Goal: Task Accomplishment & Management: Manage account settings

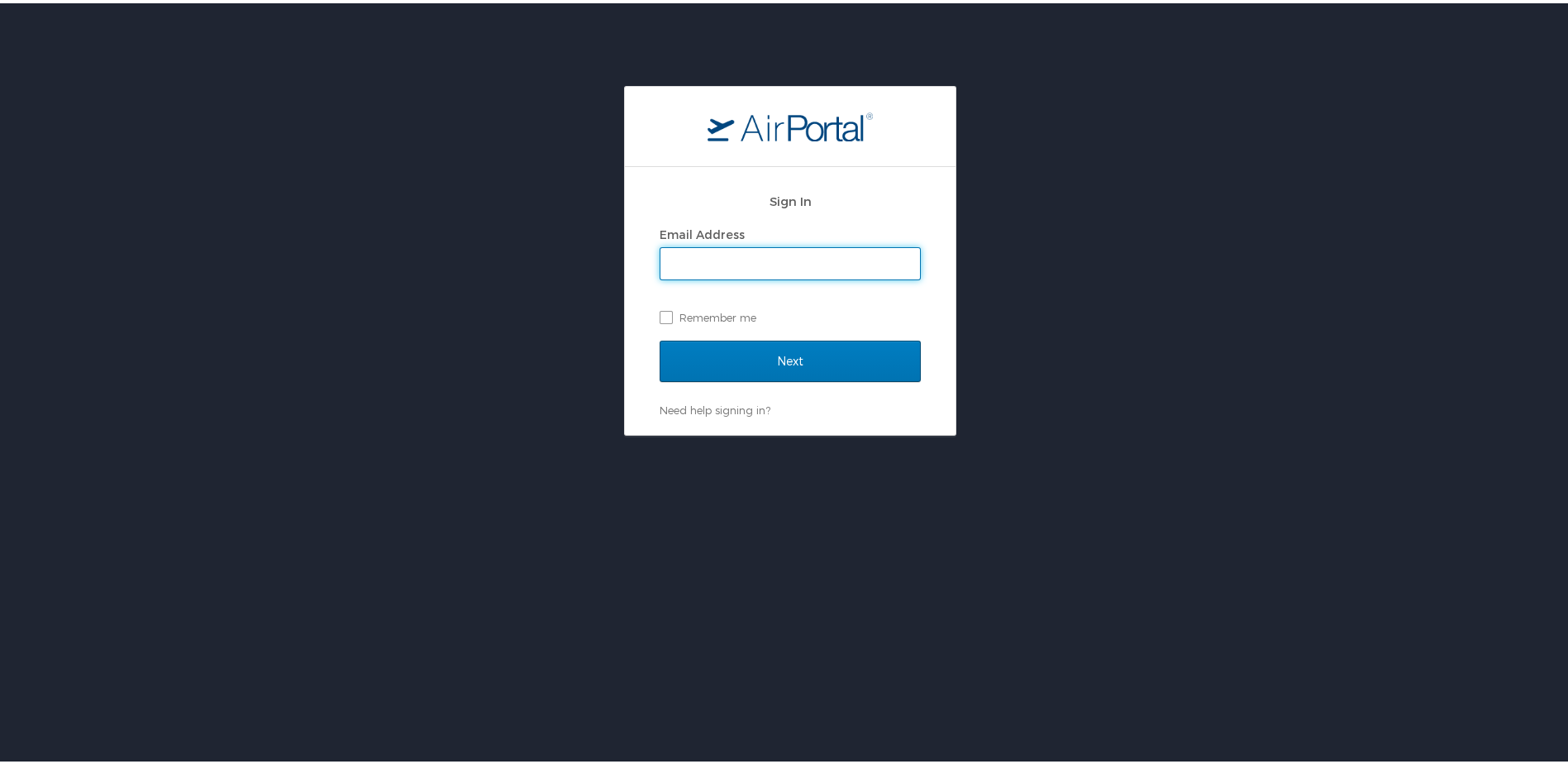
click at [762, 259] on input "Email Address" at bounding box center [791, 259] width 259 height 31
type input "carly.gatterdam@muviqofficial.com"
click at [661, 314] on label "Remember me" at bounding box center [791, 314] width 261 height 25
click at [661, 314] on input "Remember me" at bounding box center [665, 313] width 11 height 11
checkbox input "true"
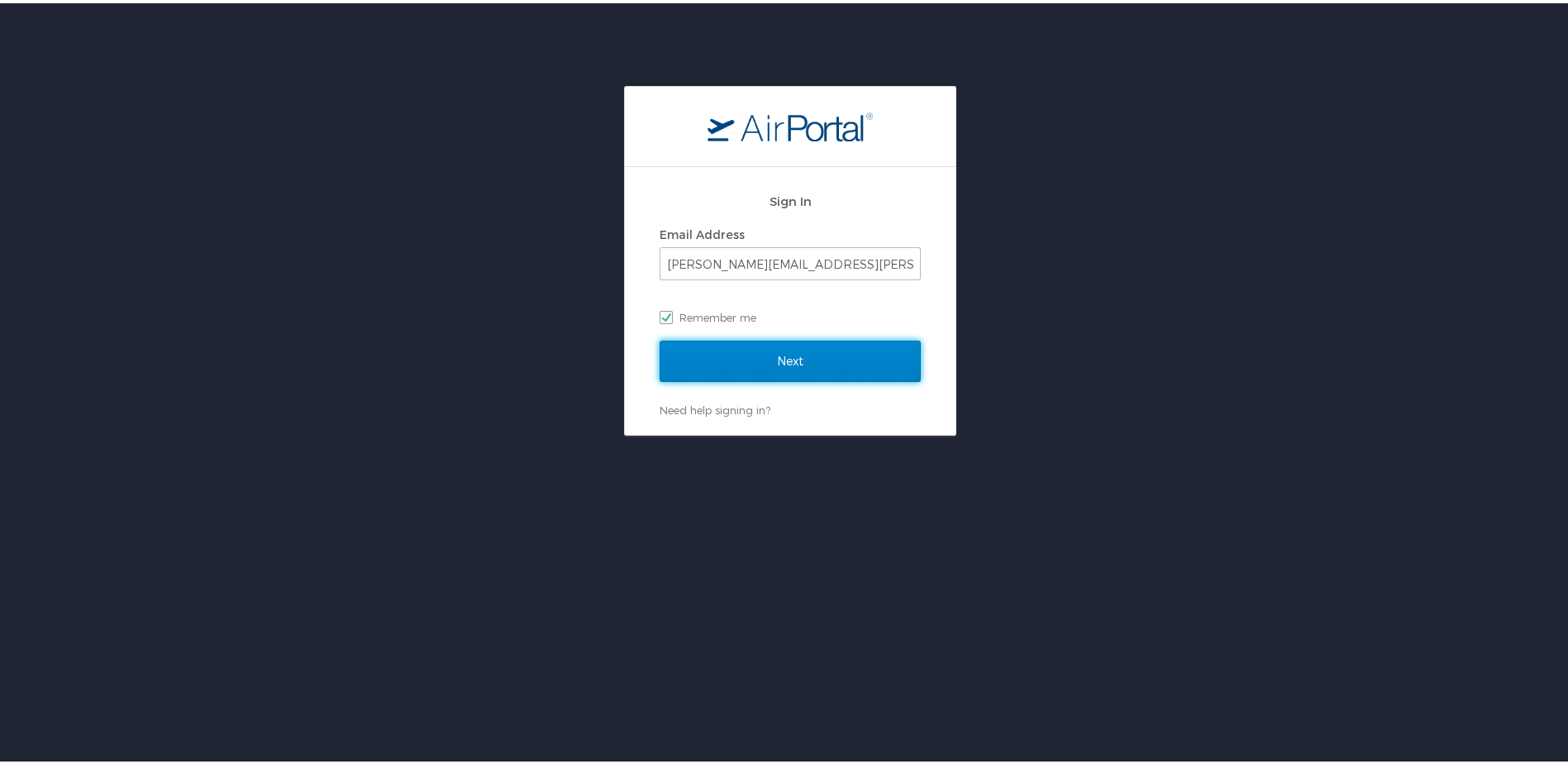
click at [792, 365] on input "Next" at bounding box center [791, 358] width 261 height 42
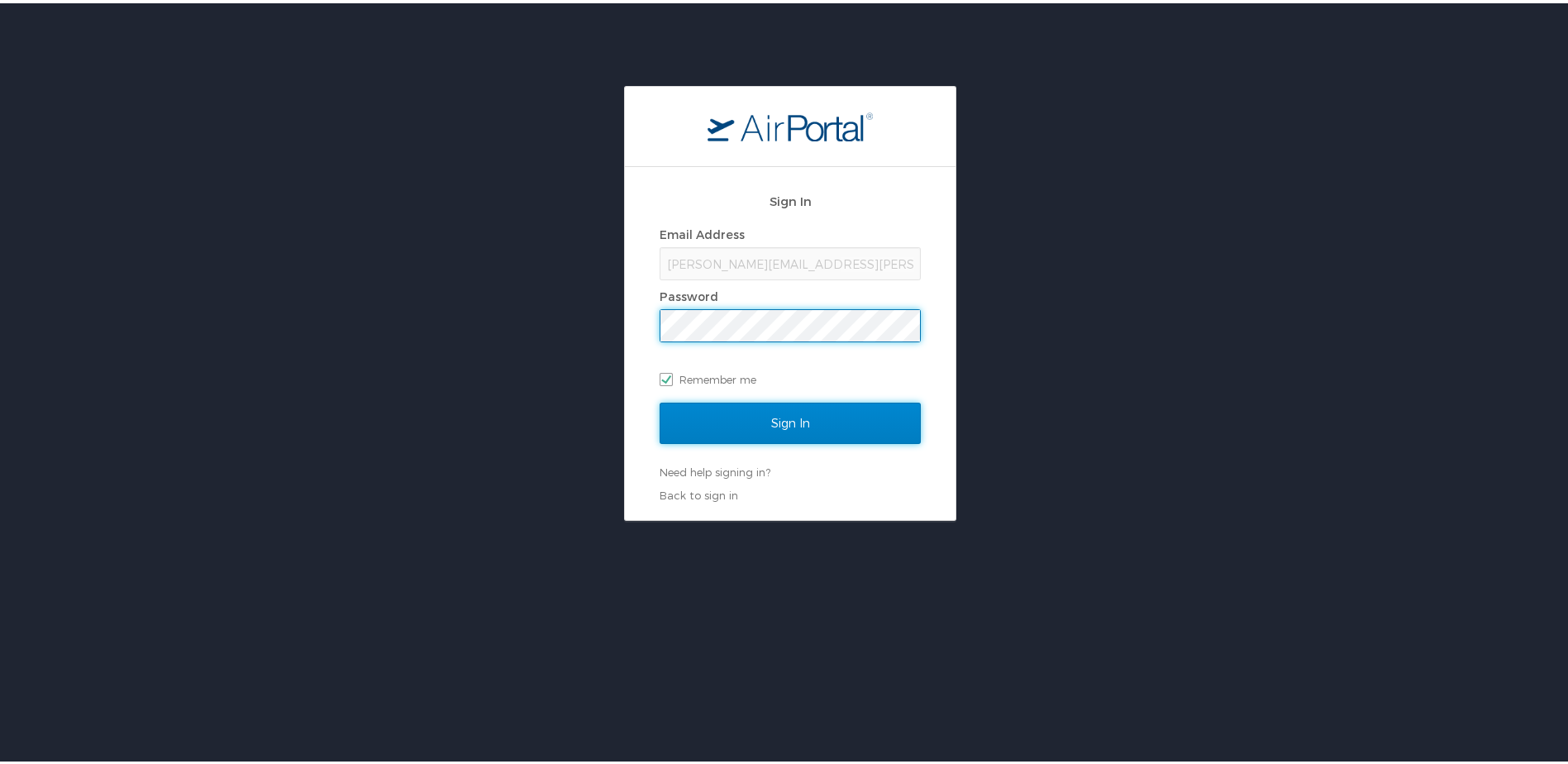
click at [779, 420] on input "Sign In" at bounding box center [791, 419] width 261 height 42
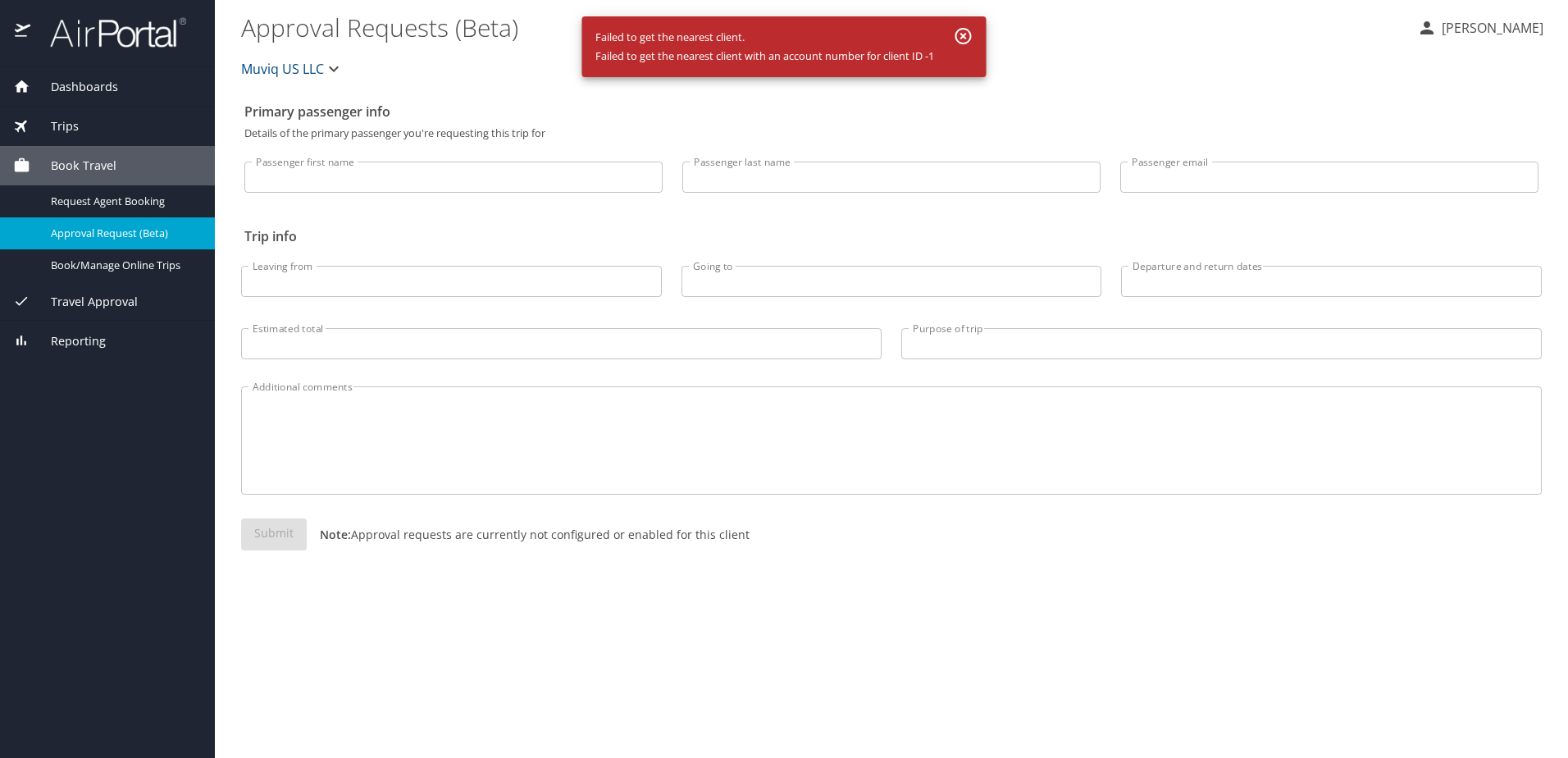
click at [52, 159] on span "Book Travel" at bounding box center [73, 166] width 86 height 18
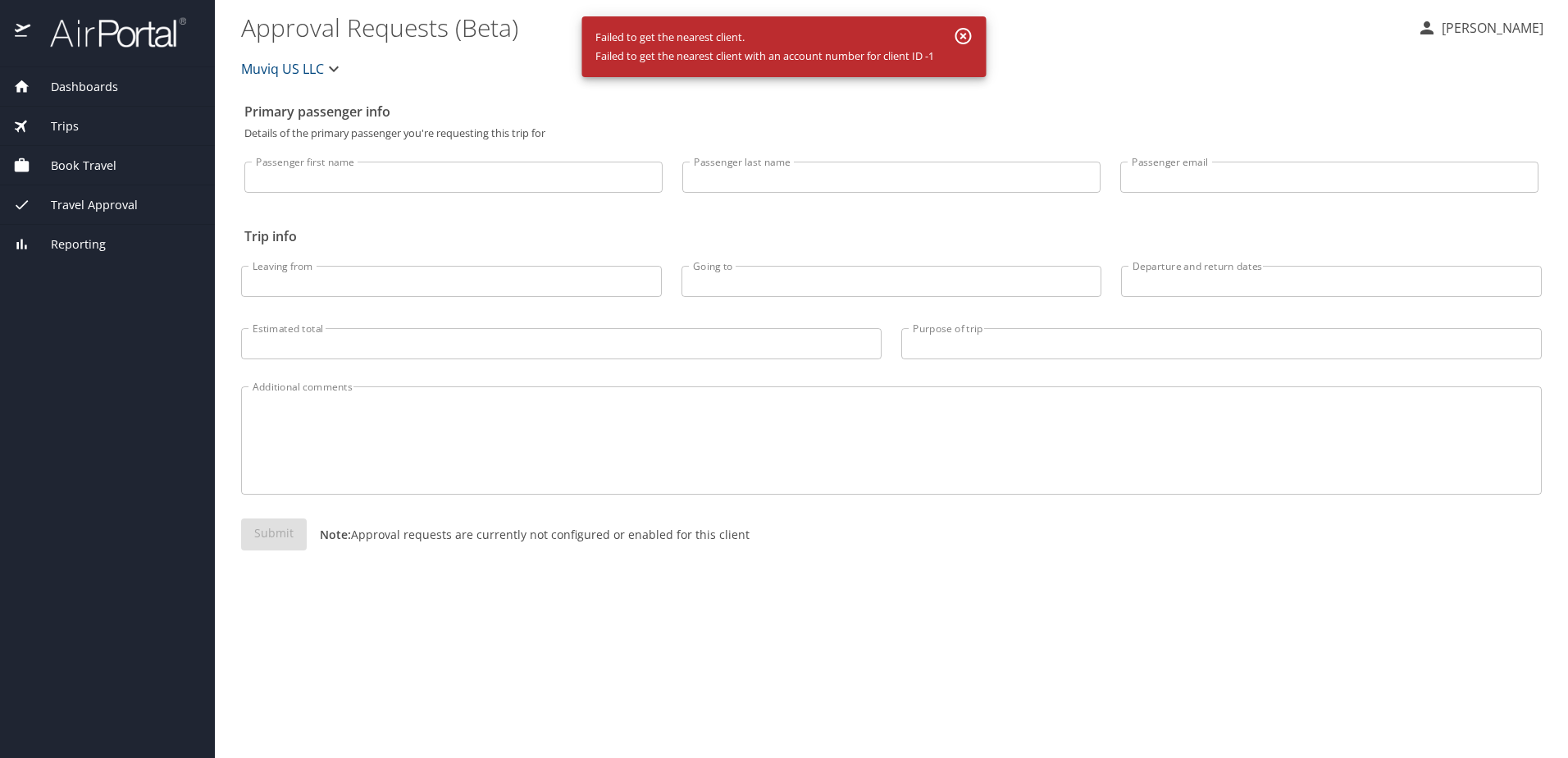
click at [52, 159] on span "Book Travel" at bounding box center [73, 166] width 86 height 18
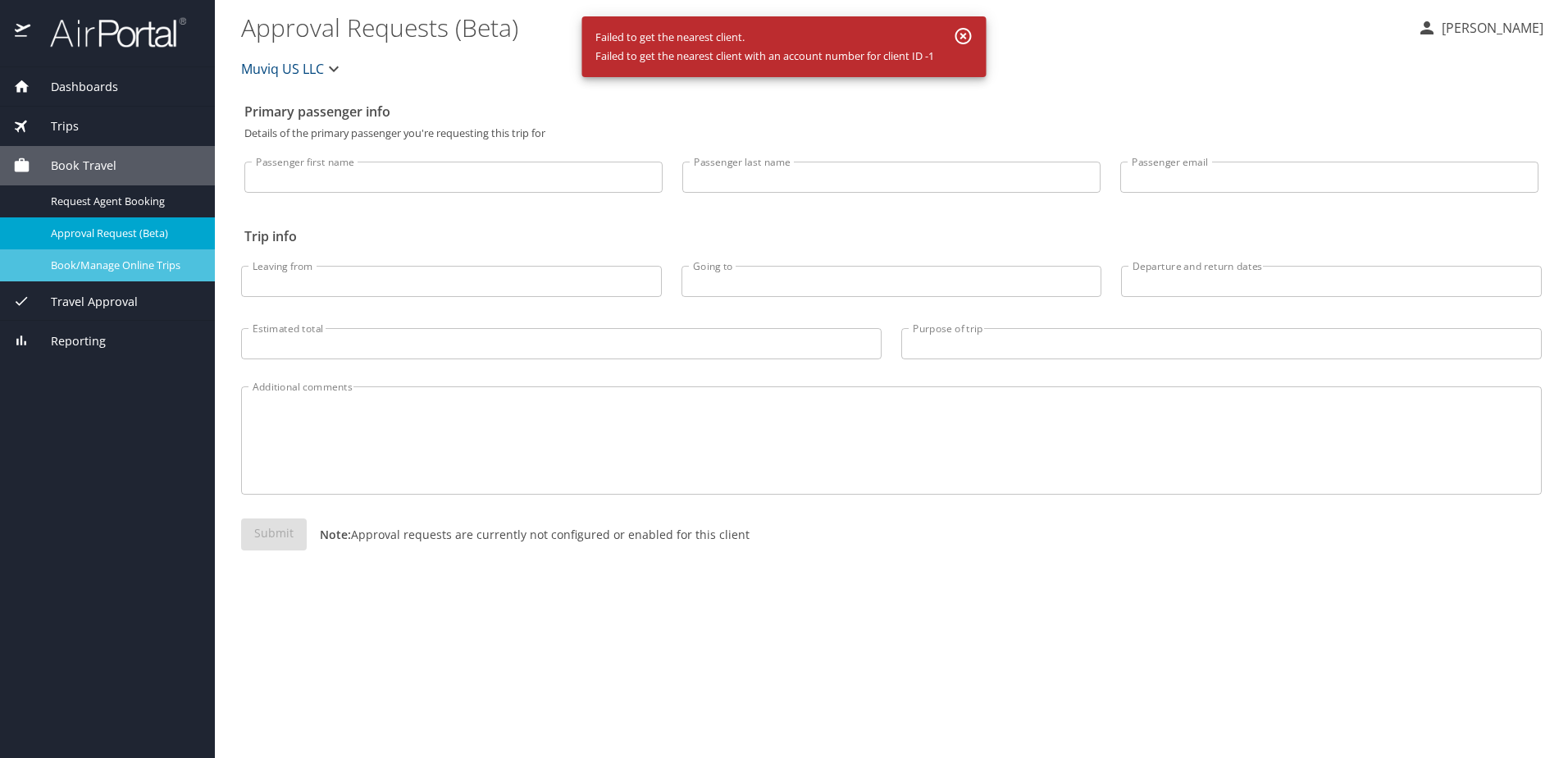
click at [118, 270] on span "Book/Manage Online Trips" at bounding box center [123, 265] width 145 height 16
click at [98, 155] on div "Book Travel" at bounding box center [108, 166] width 215 height 40
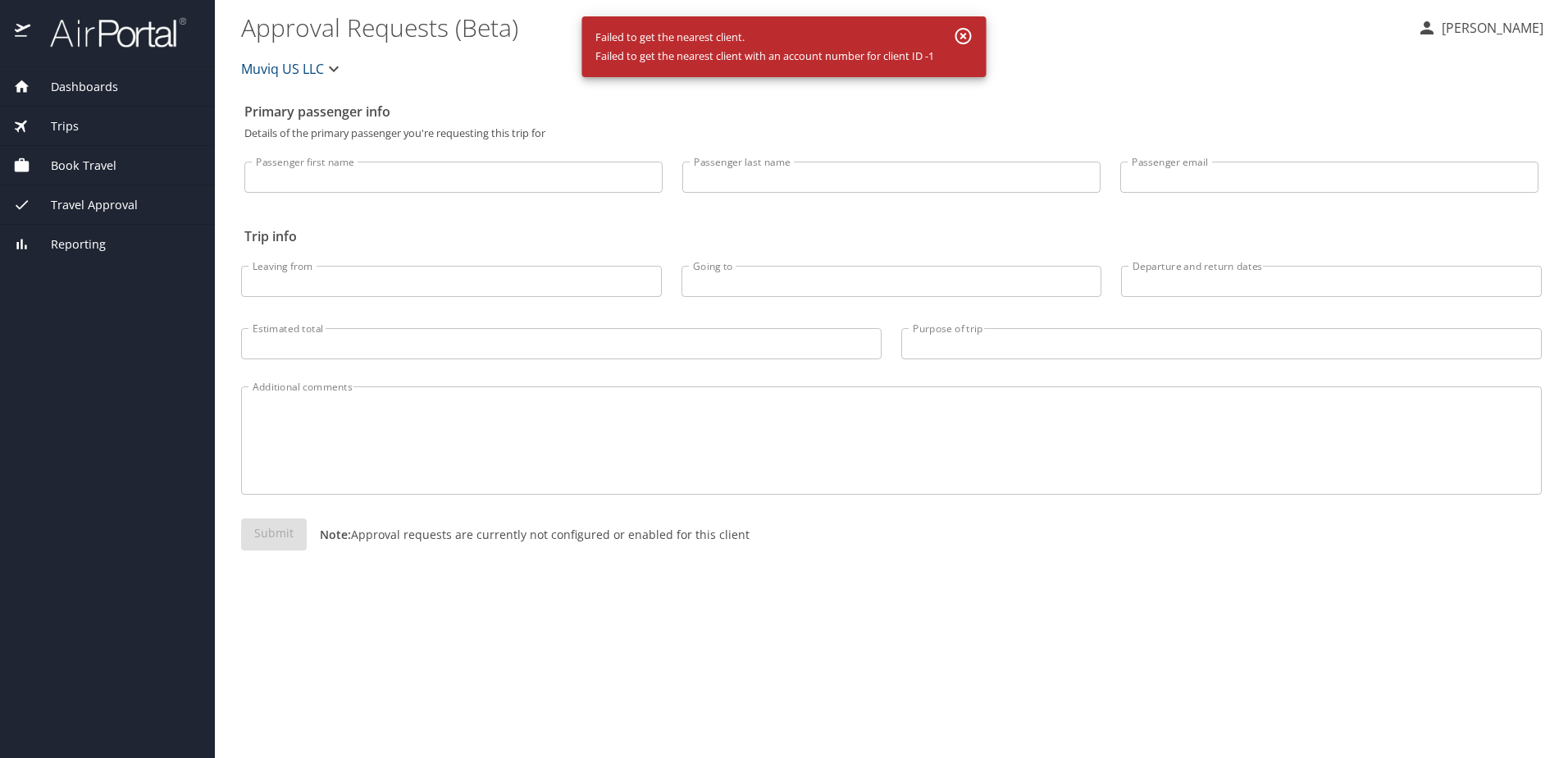
click at [78, 89] on span "Dashboards" at bounding box center [74, 86] width 88 height 18
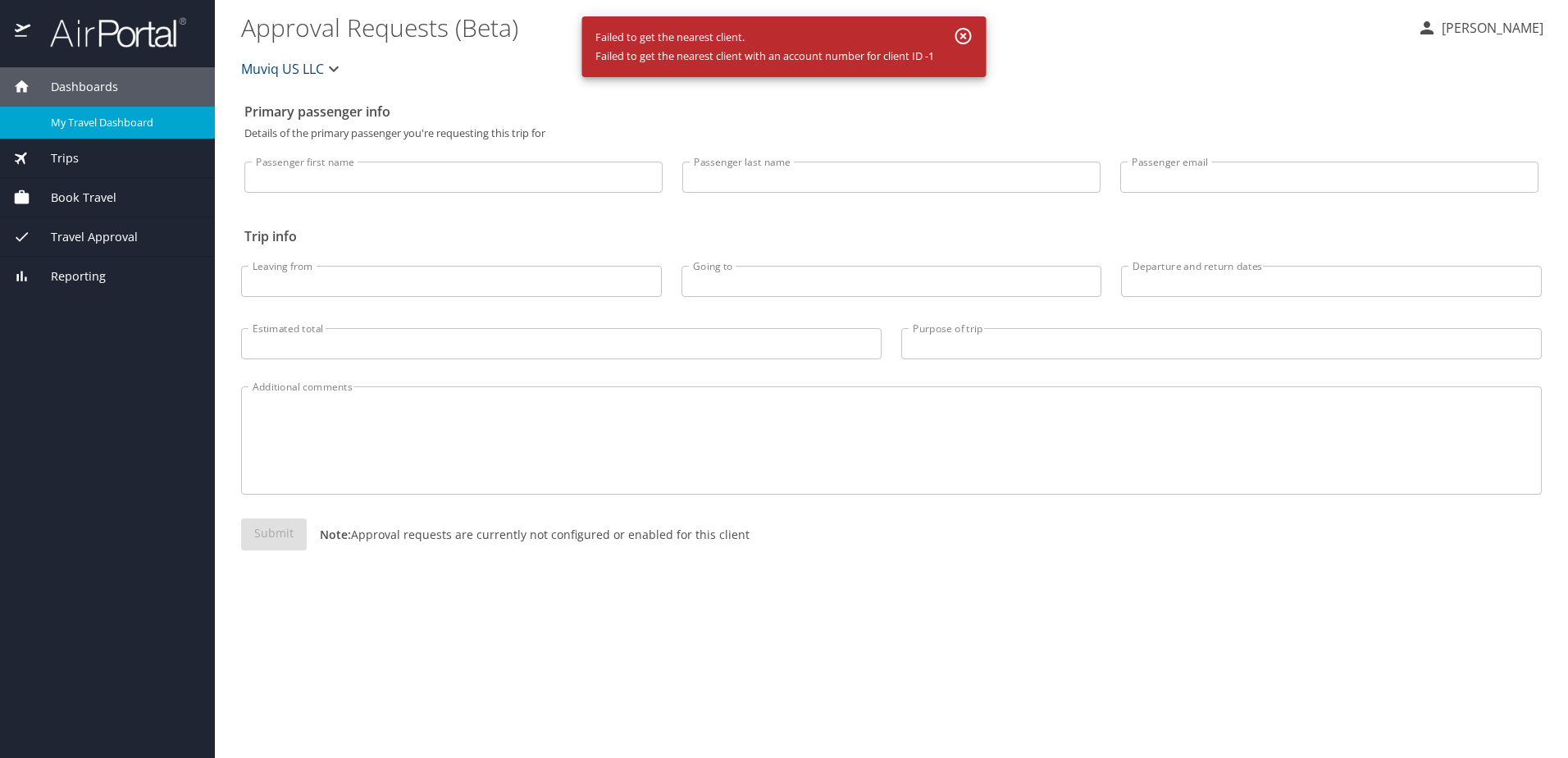
click at [100, 119] on span "My Travel Dashboard" at bounding box center [123, 123] width 145 height 16
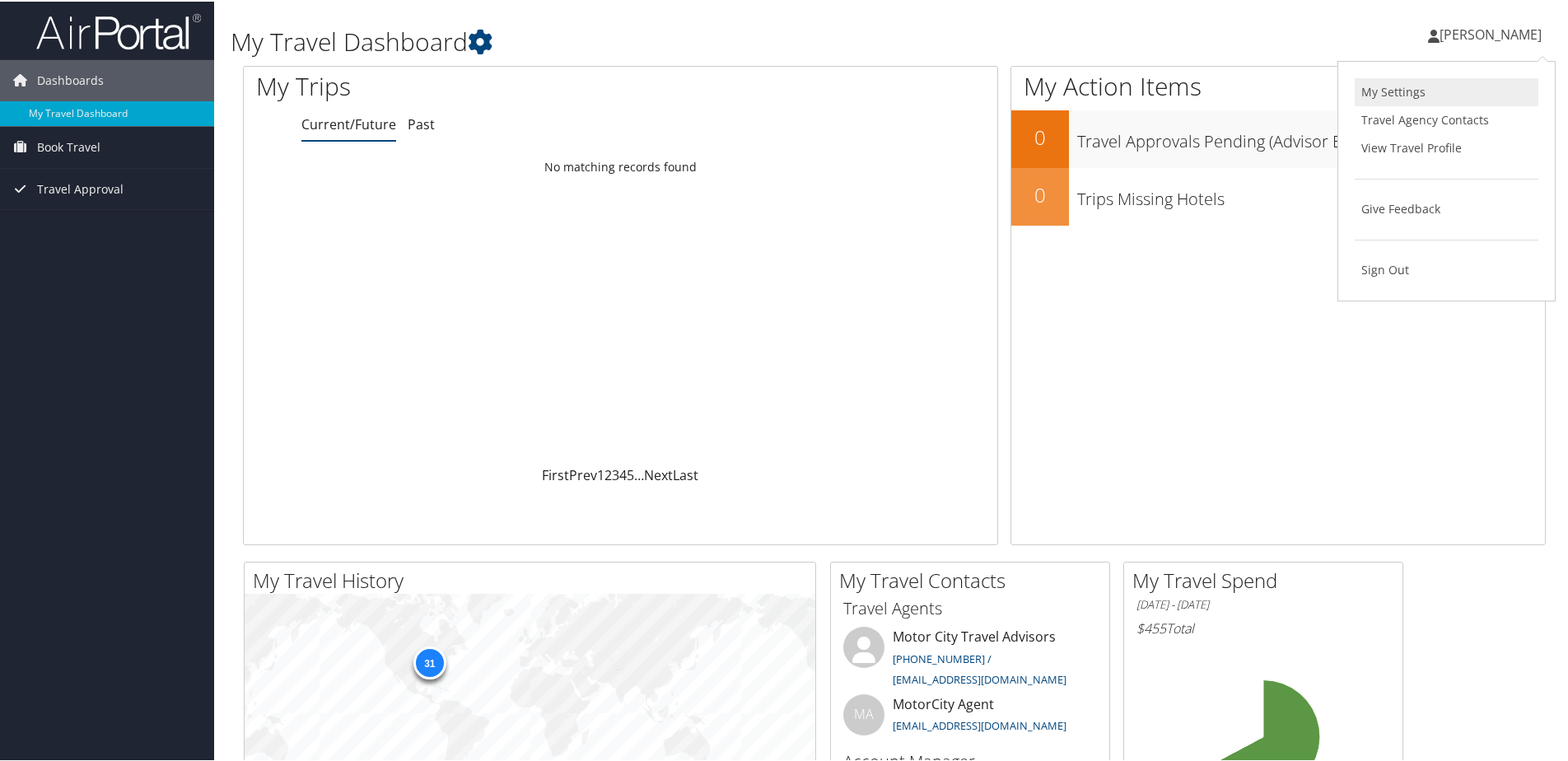
click at [1395, 88] on link "My Settings" at bounding box center [1447, 91] width 184 height 28
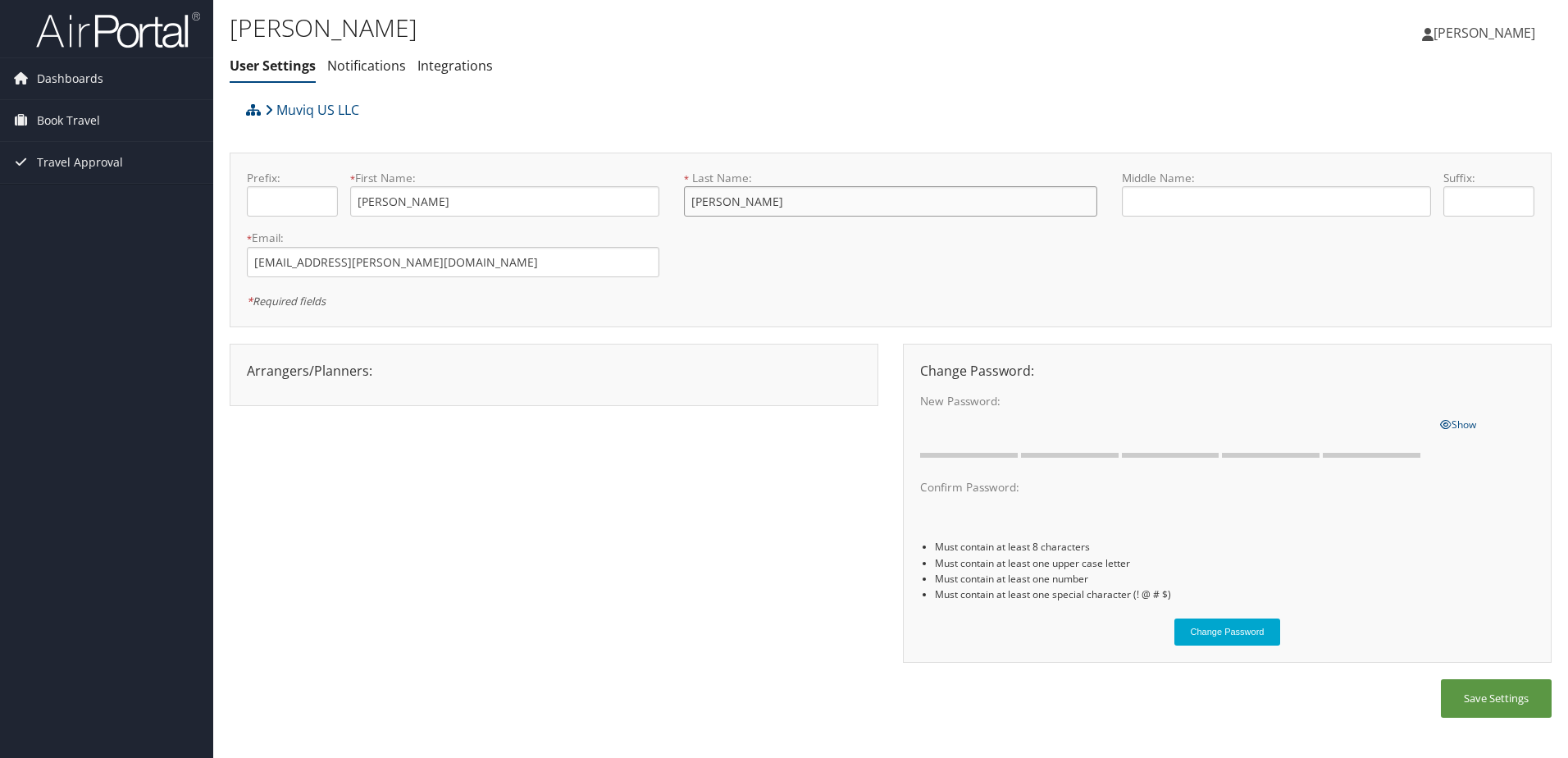
drag, startPoint x: 752, startPoint y: 201, endPoint x: 677, endPoint y: 204, distance: 75.1
click at [677, 204] on div "* Last Name: ANDRE This field is required" at bounding box center [890, 200] width 437 height 60
type input "Gatterdam"
click at [1498, 703] on button "Save Settings" at bounding box center [1497, 698] width 111 height 39
click at [1485, 695] on button "Save Settings" at bounding box center [1497, 698] width 111 height 39
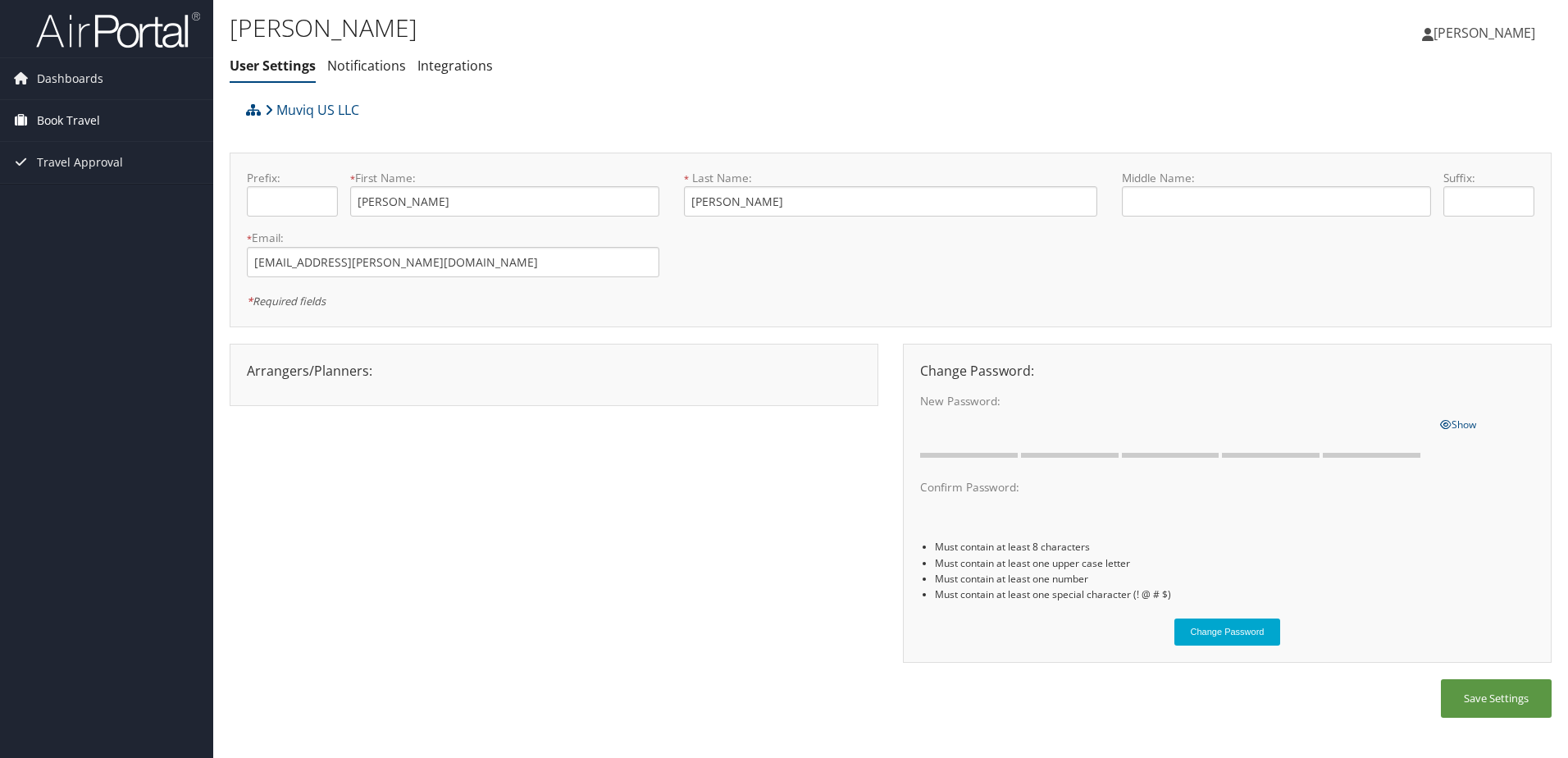
click at [84, 118] on span "Book Travel" at bounding box center [69, 121] width 63 height 41
click at [95, 152] on link "Approval Request (Beta)" at bounding box center [107, 153] width 213 height 25
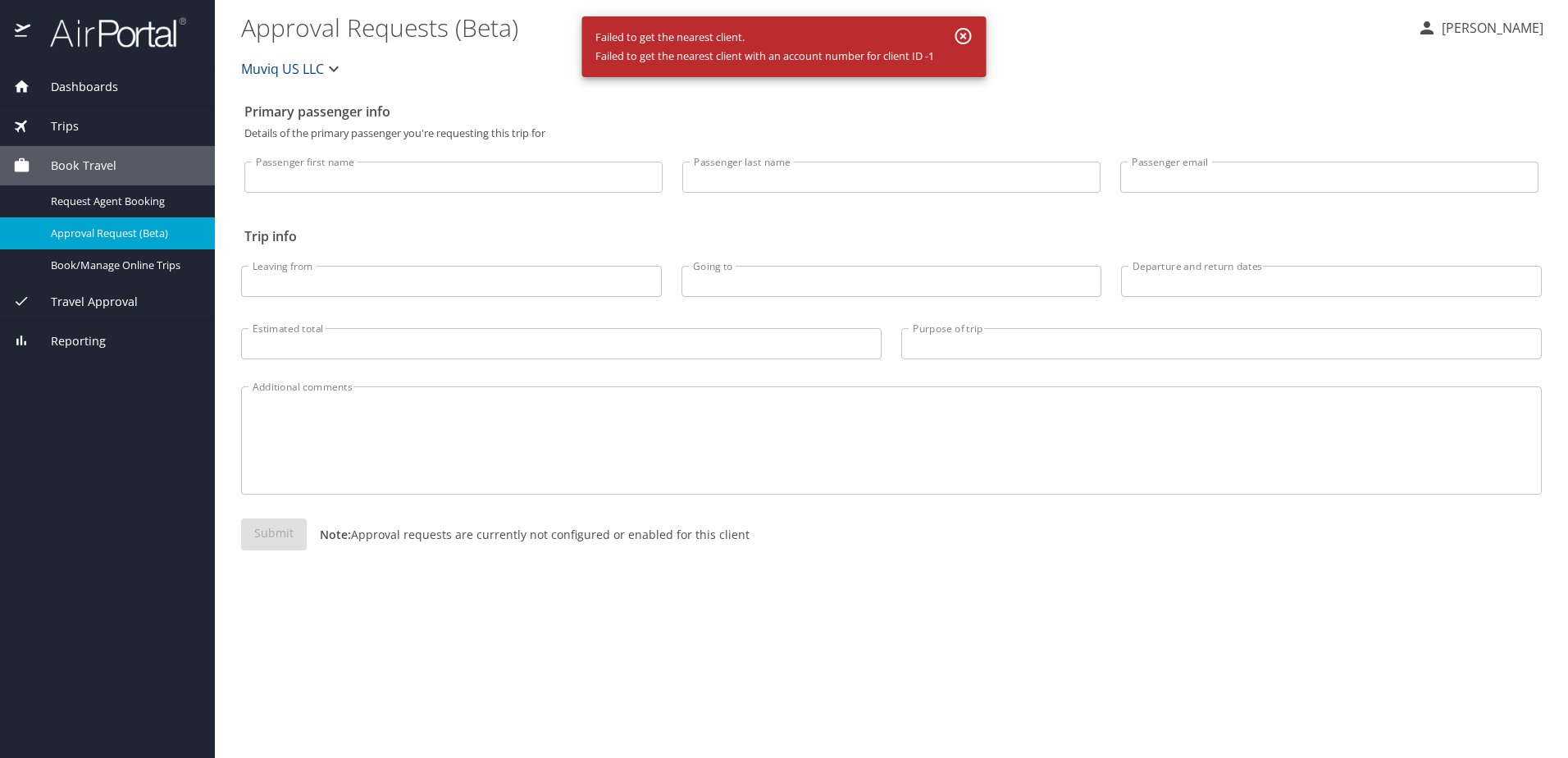
click at [63, 86] on span "Dashboards" at bounding box center [74, 86] width 88 height 18
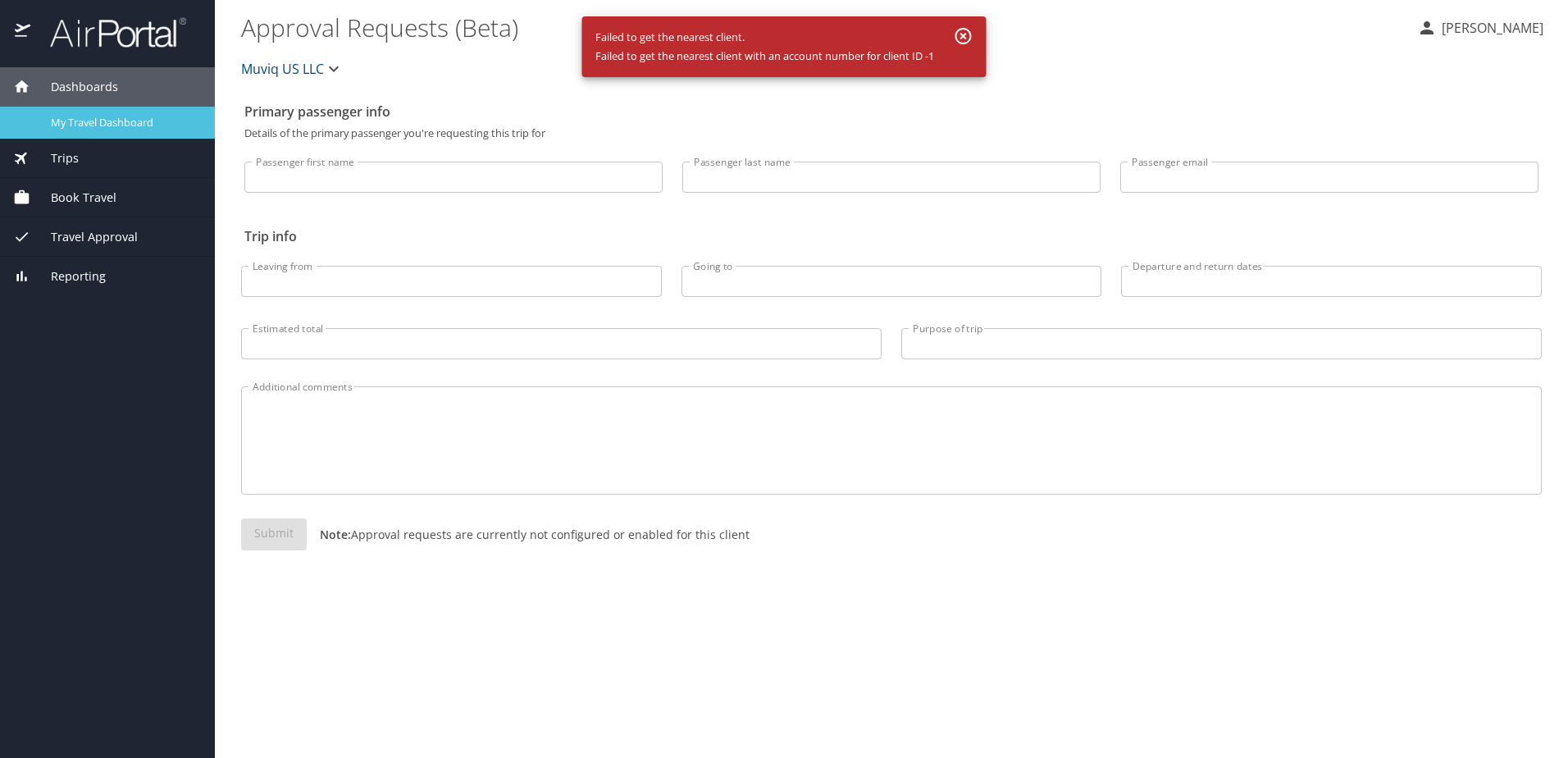
click at [67, 115] on span "My Travel Dashboard" at bounding box center [123, 123] width 145 height 16
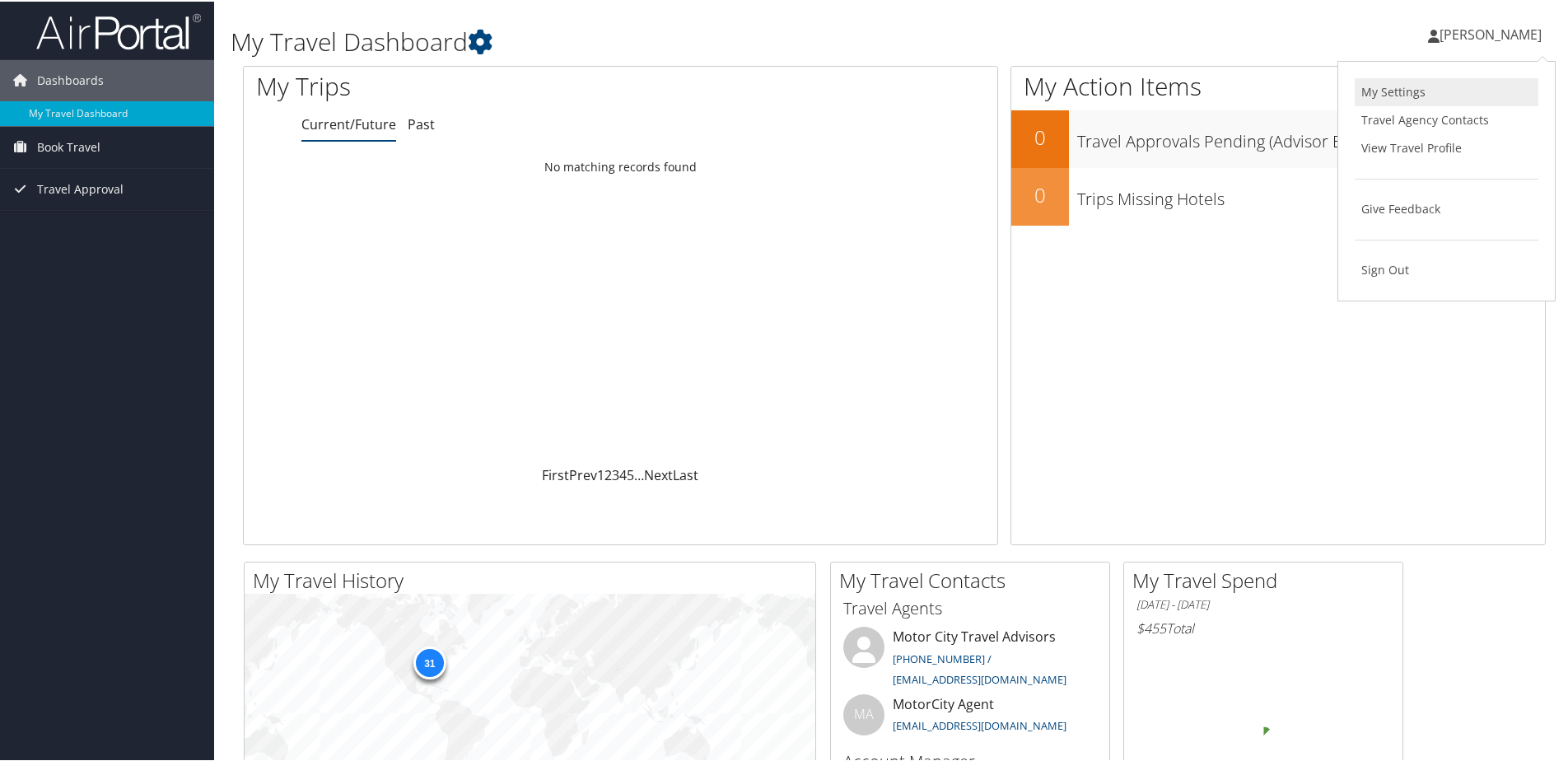
click at [1372, 87] on link "My Settings" at bounding box center [1447, 91] width 184 height 28
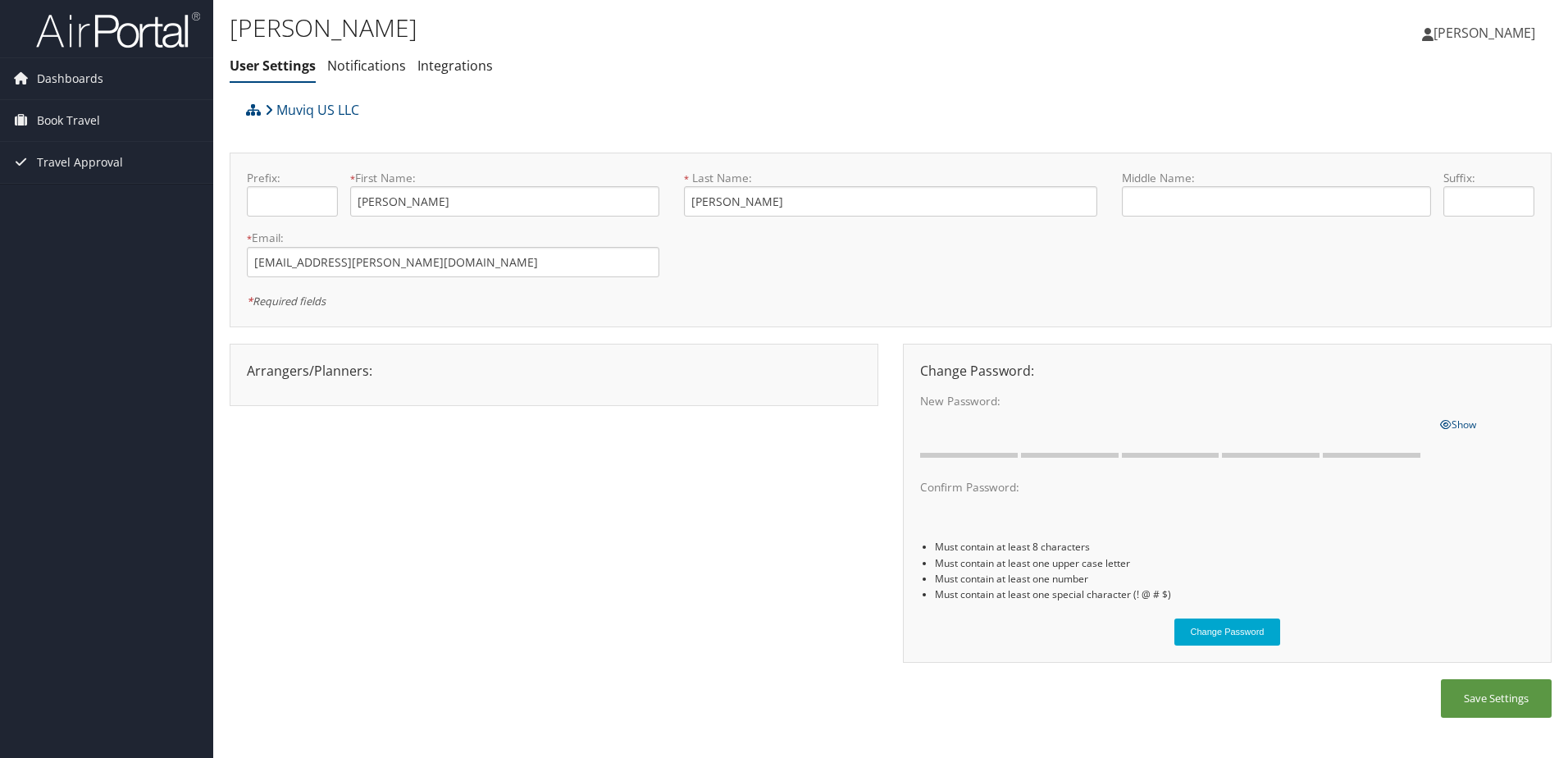
click at [1488, 26] on span "[PERSON_NAME]" at bounding box center [1484, 33] width 101 height 18
click at [1418, 143] on link "View Travel Profile" at bounding box center [1444, 146] width 183 height 28
drag, startPoint x: 396, startPoint y: 204, endPoint x: 368, endPoint y: 202, distance: 28.1
click at [368, 202] on input "[PERSON_NAME]" at bounding box center [504, 201] width 309 height 30
type input "Carly"
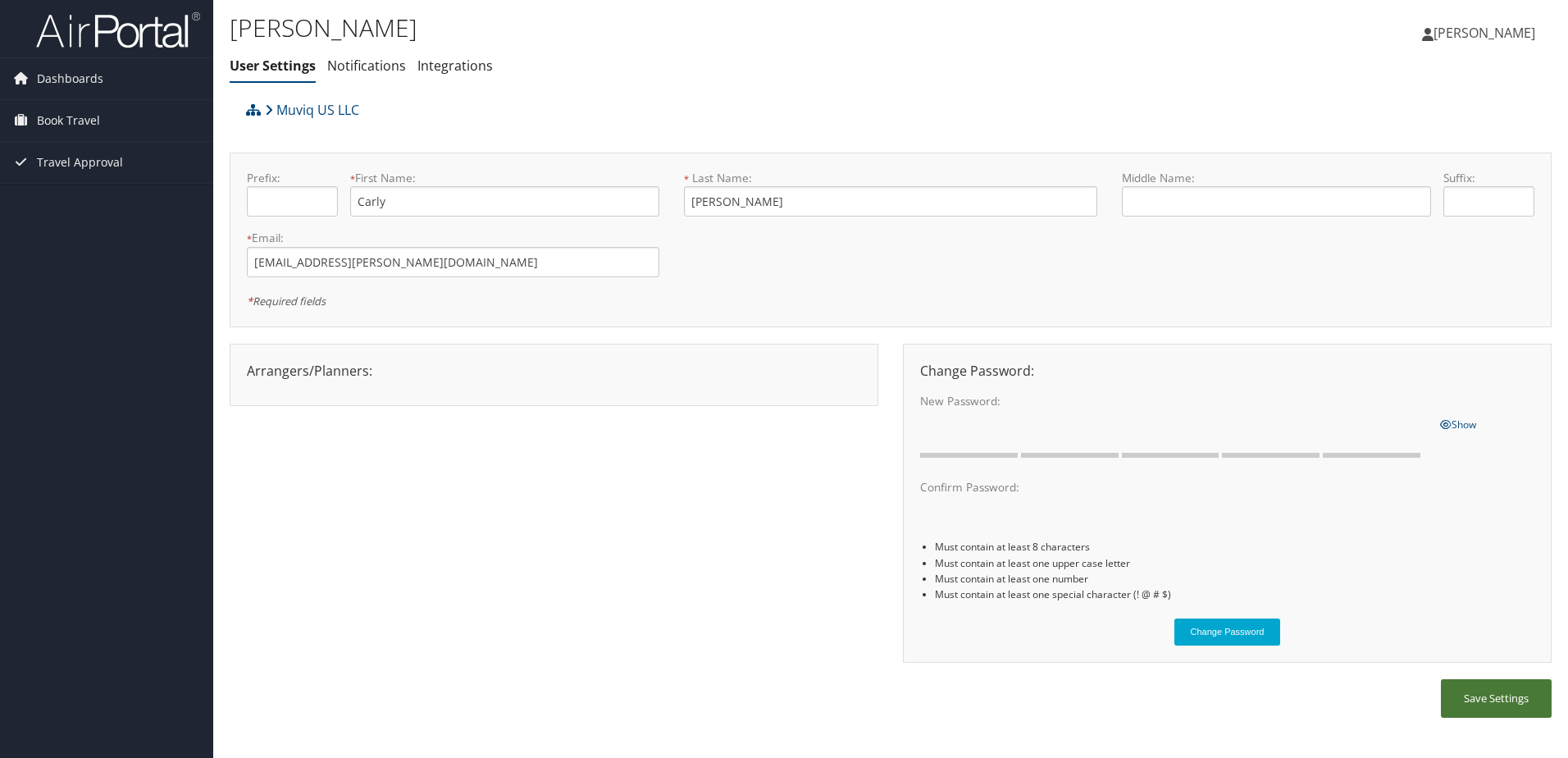
click at [1483, 695] on button "Save Settings" at bounding box center [1497, 698] width 111 height 39
